Goal: Understand site structure: Grasp the organization and layout of the website

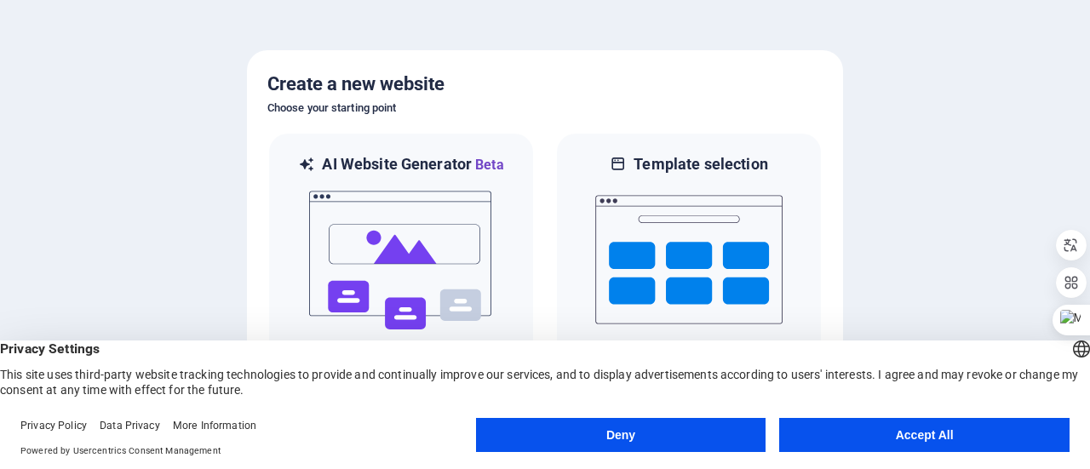
click at [863, 431] on button "Accept All" at bounding box center [924, 435] width 290 height 34
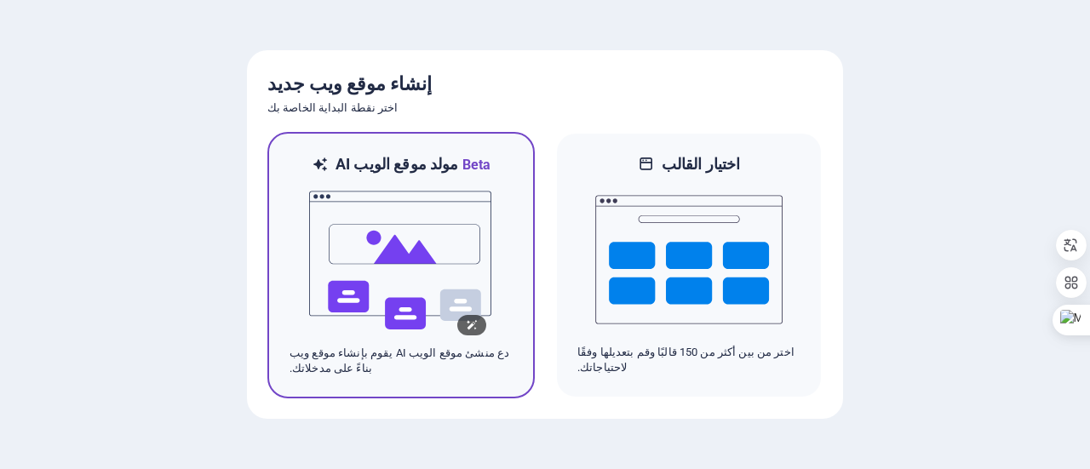
click at [429, 321] on img at bounding box center [400, 260] width 187 height 170
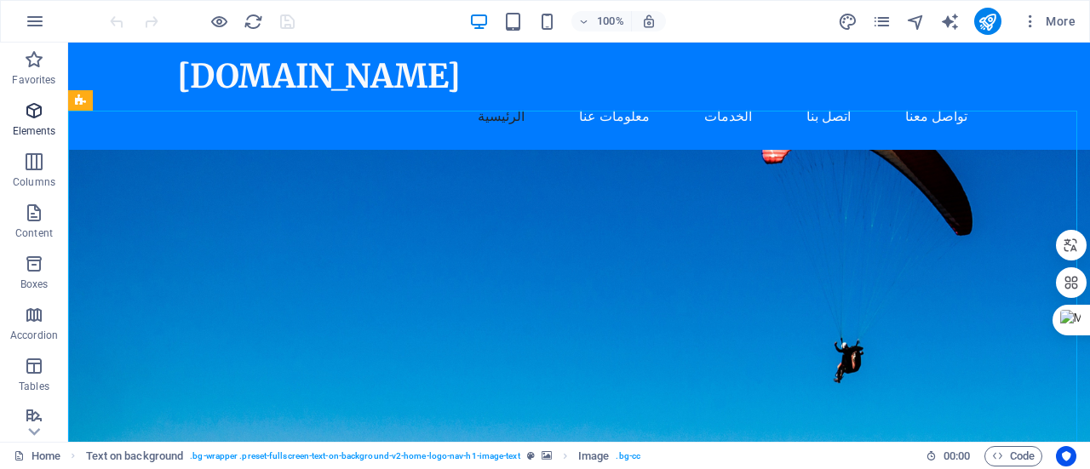
click at [31, 105] on icon "button" at bounding box center [34, 110] width 20 height 20
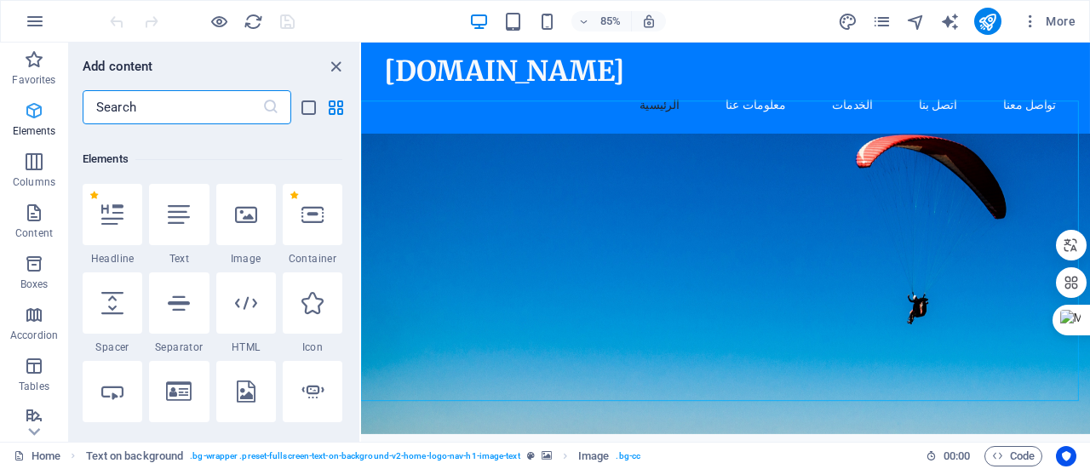
scroll to position [181, 0]
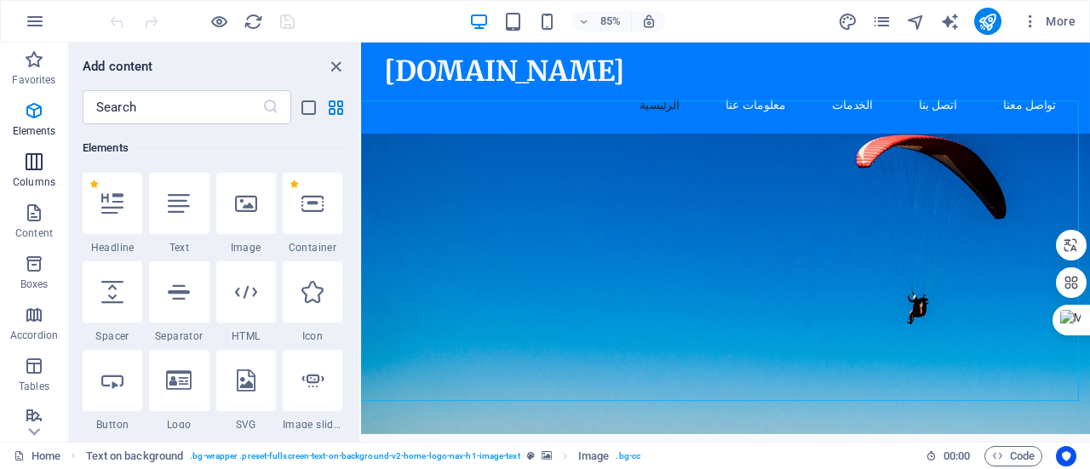
click at [31, 159] on icon "button" at bounding box center [34, 162] width 20 height 20
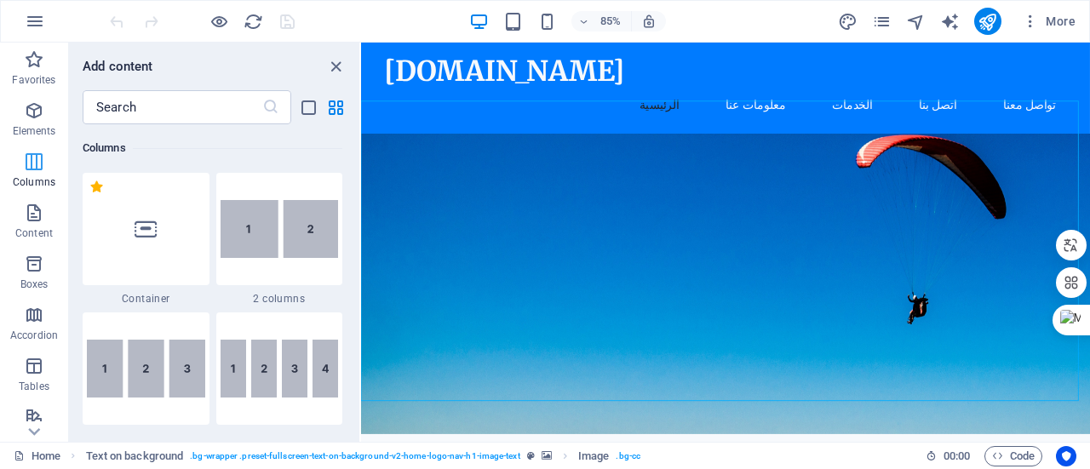
scroll to position [843, 0]
click at [37, 208] on icon "button" at bounding box center [34, 213] width 20 height 20
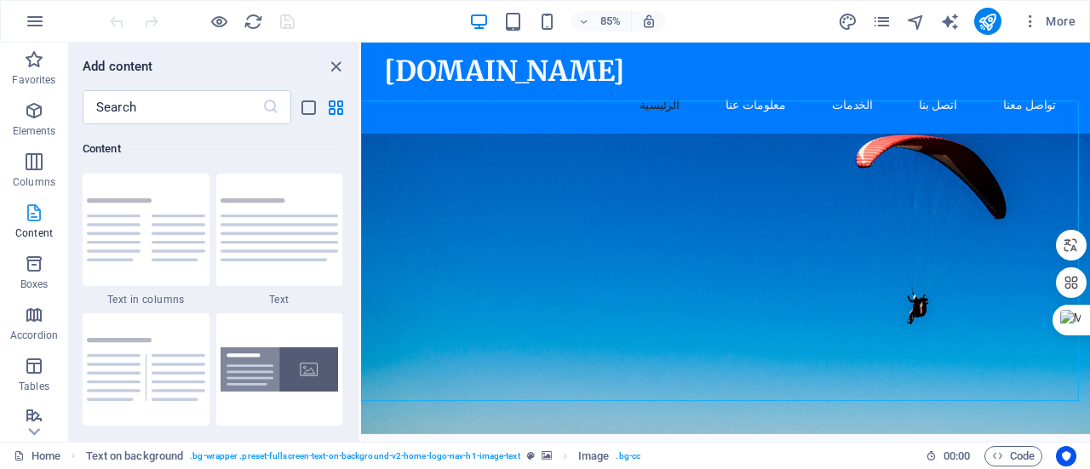
scroll to position [2978, 0]
click at [40, 273] on icon "button" at bounding box center [34, 264] width 20 height 20
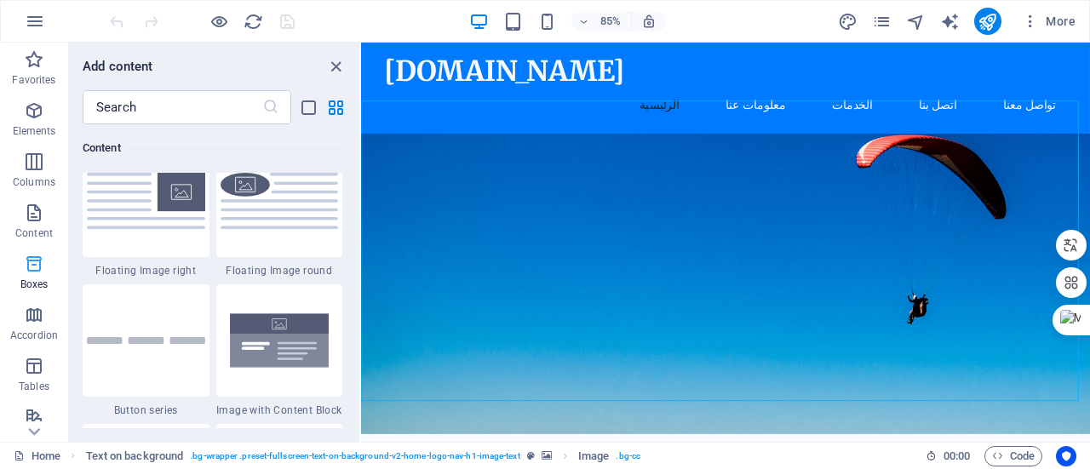
scroll to position [4696, 0]
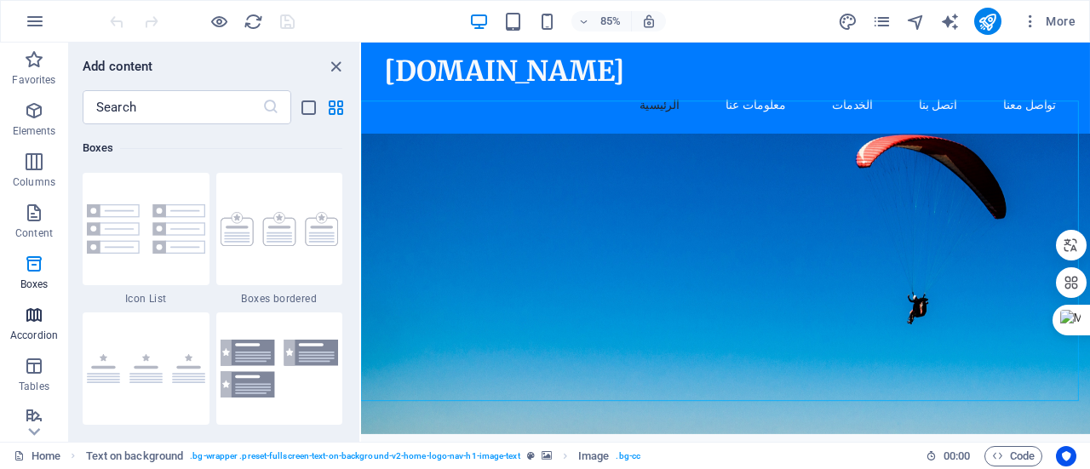
click at [36, 306] on icon "button" at bounding box center [34, 315] width 20 height 20
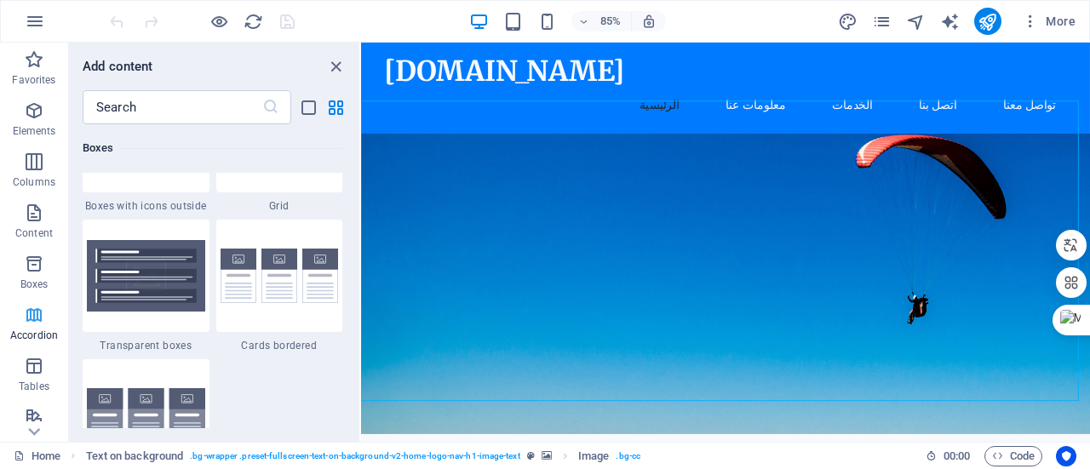
scroll to position [5436, 0]
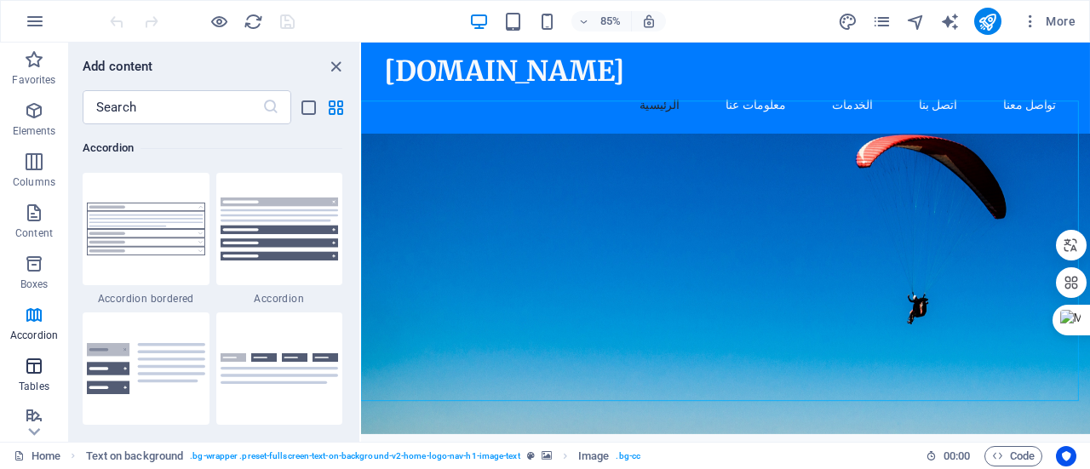
click at [29, 365] on icon "button" at bounding box center [34, 366] width 20 height 20
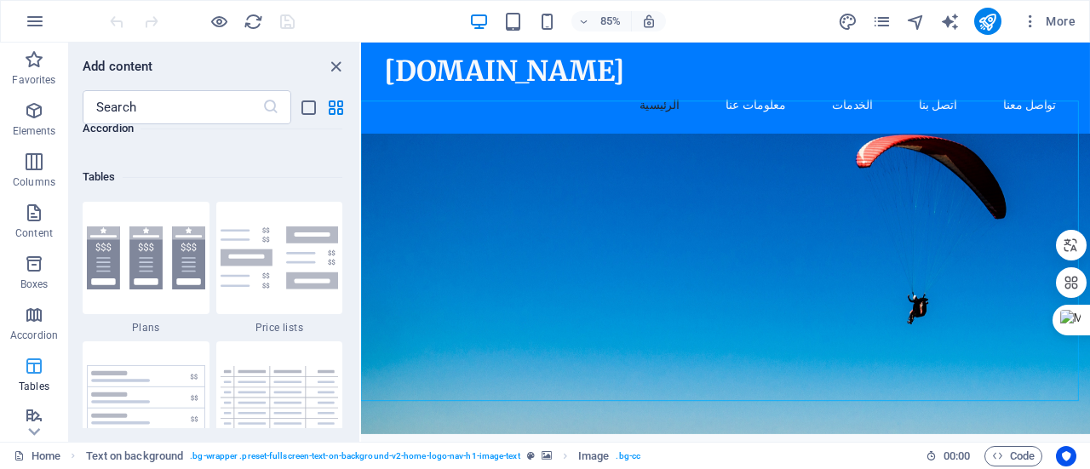
scroll to position [5896, 0]
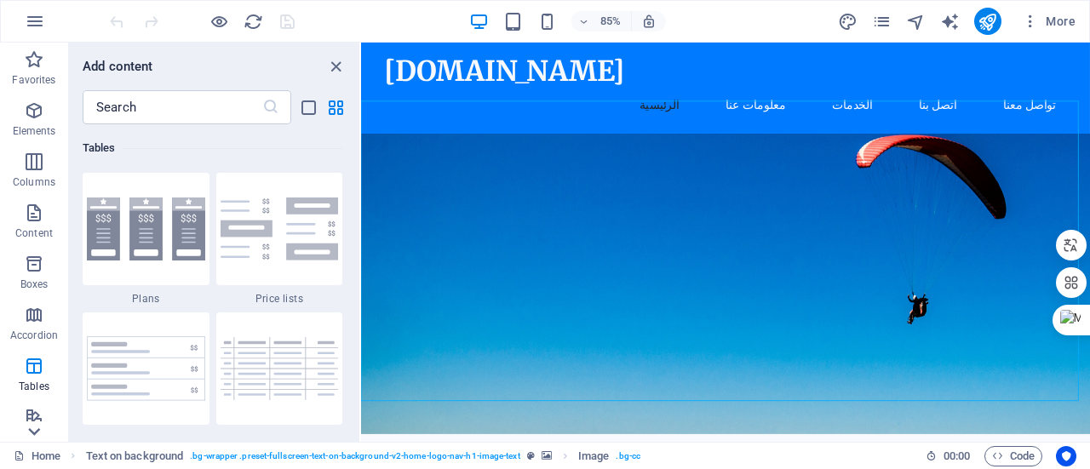
click at [33, 427] on icon at bounding box center [34, 432] width 24 height 24
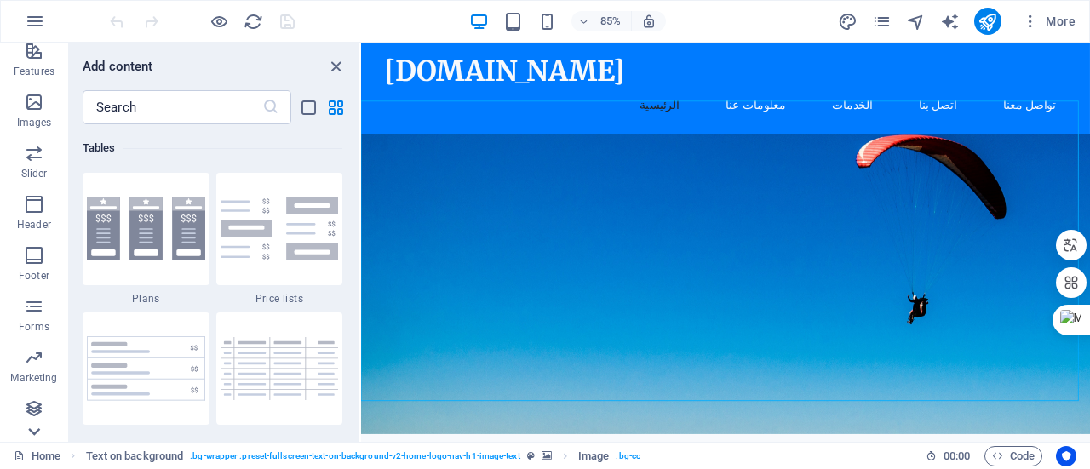
scroll to position [366, 0]
click at [37, 312] on icon "button" at bounding box center [34, 306] width 20 height 20
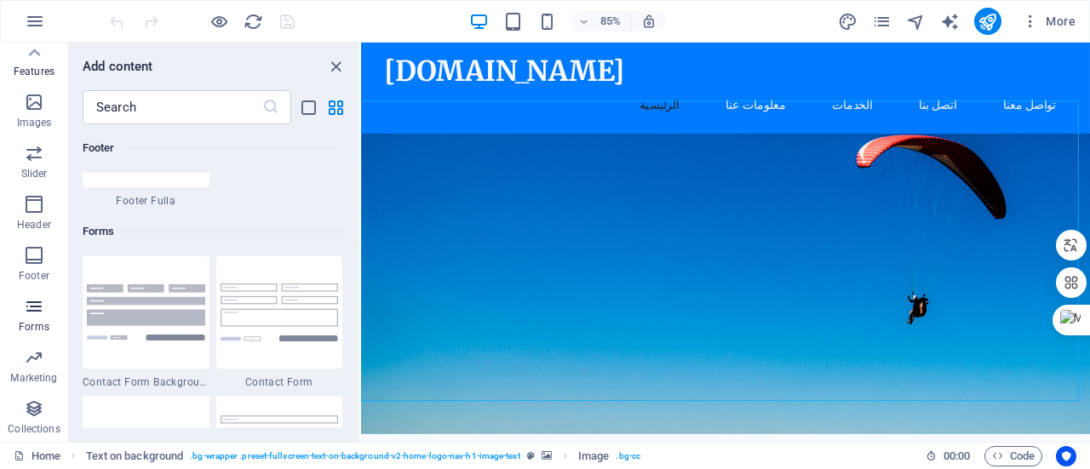
scroll to position [12429, 0]
